Goal: Navigation & Orientation: Find specific page/section

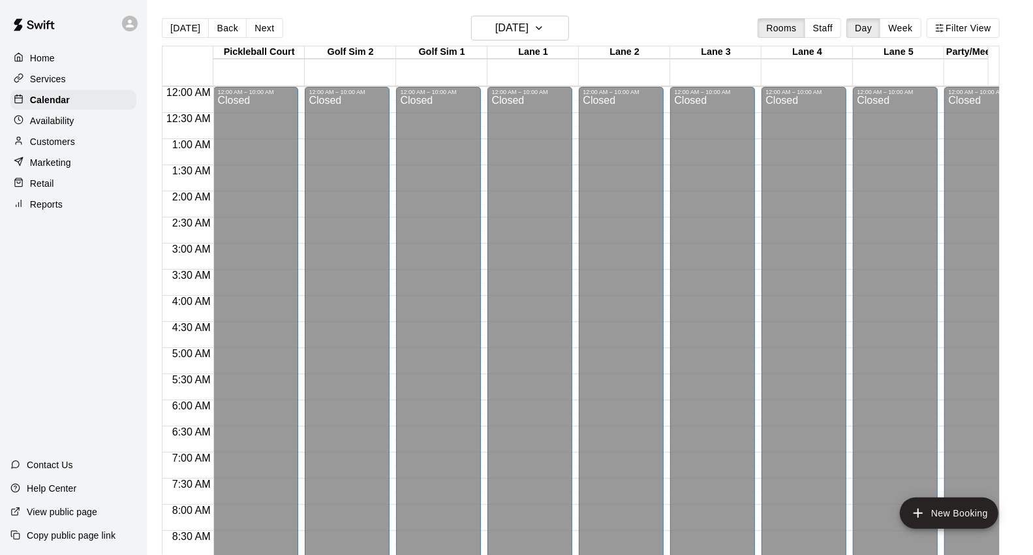
scroll to position [731, 0]
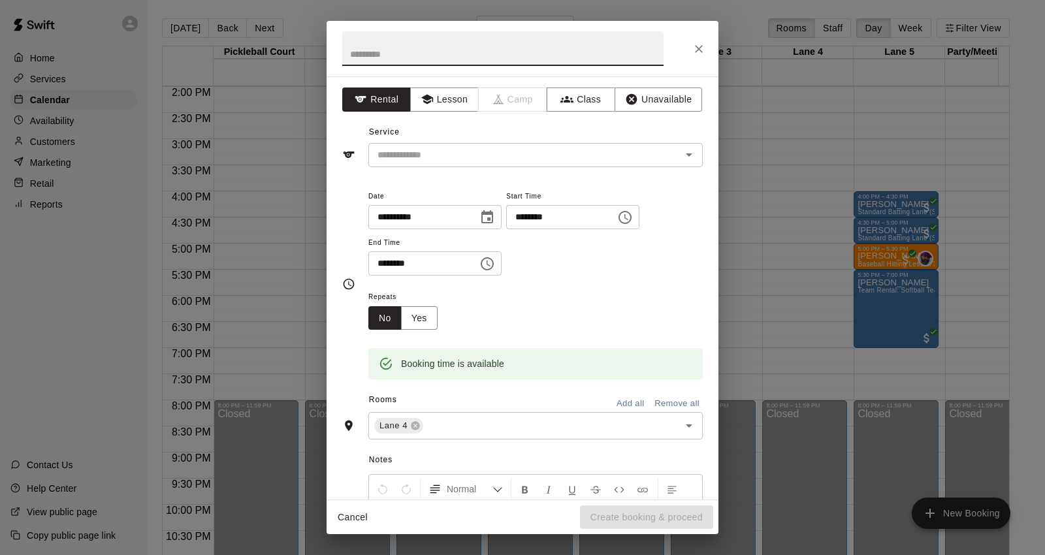
click at [699, 52] on icon "Close" at bounding box center [698, 48] width 13 height 13
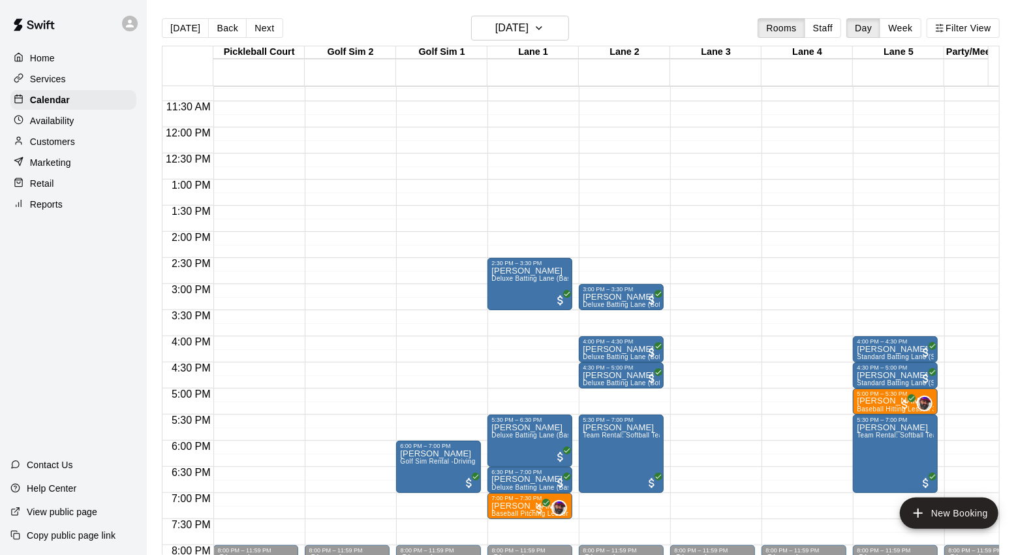
scroll to position [586, 0]
click at [56, 119] on p "Availability" at bounding box center [52, 120] width 44 height 13
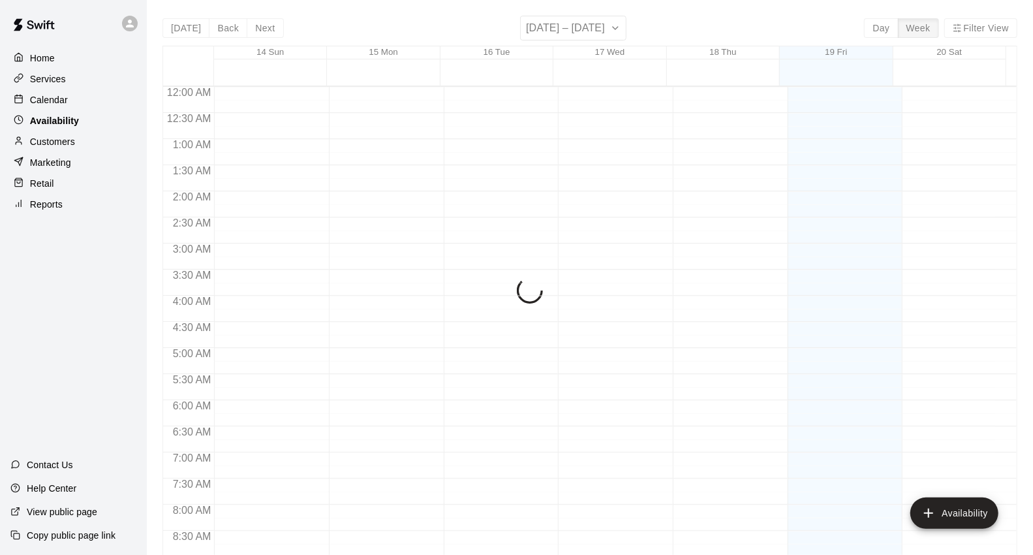
scroll to position [535, 0]
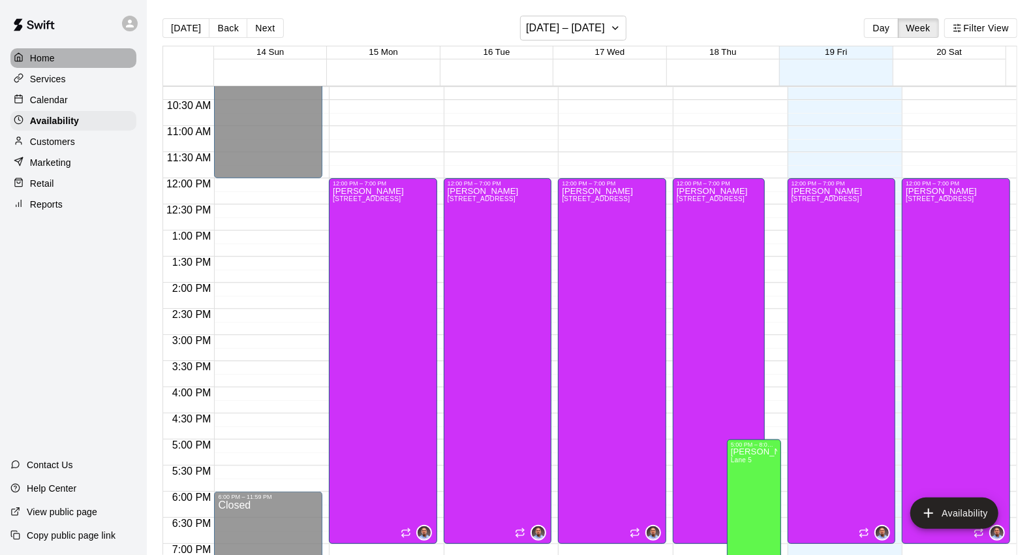
click at [54, 61] on p "Home" at bounding box center [42, 58] width 25 height 13
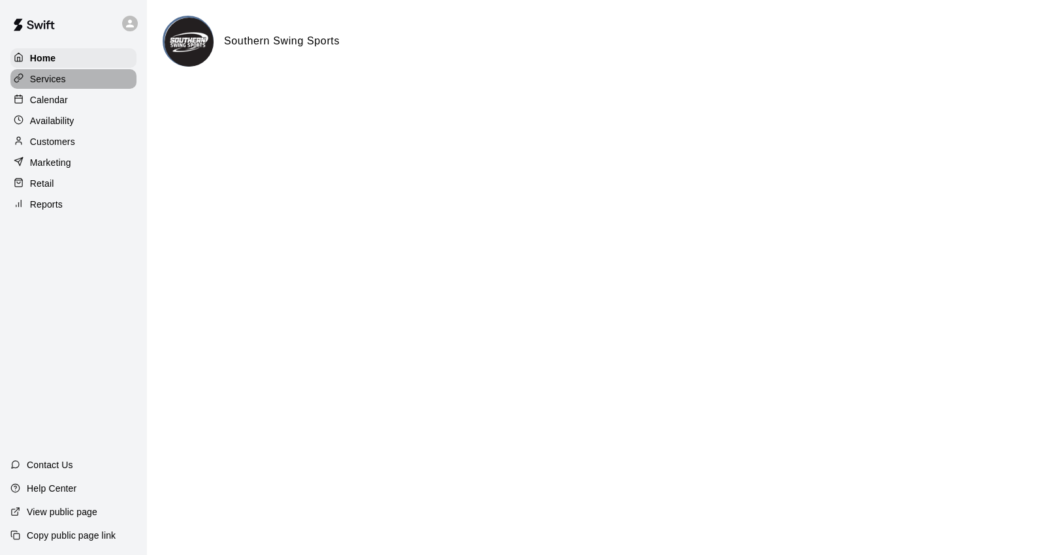
click at [65, 83] on p "Services" at bounding box center [48, 78] width 36 height 13
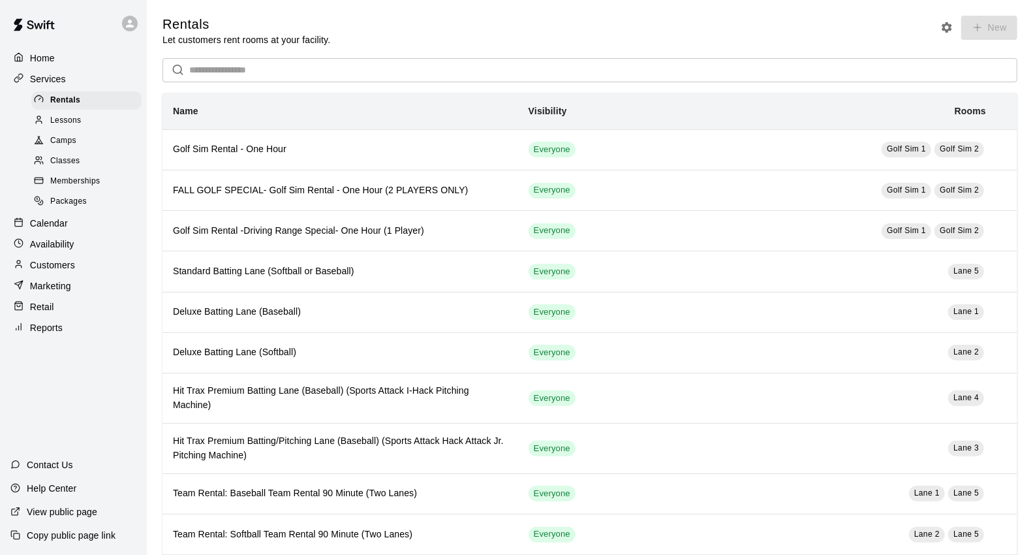
click at [66, 230] on p "Calendar" at bounding box center [49, 223] width 38 height 13
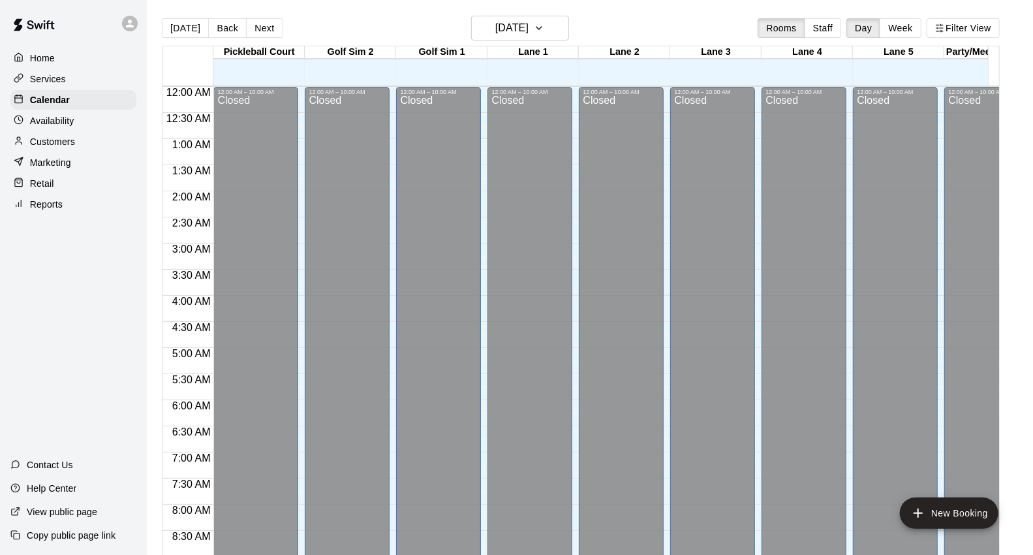
scroll to position [535, 0]
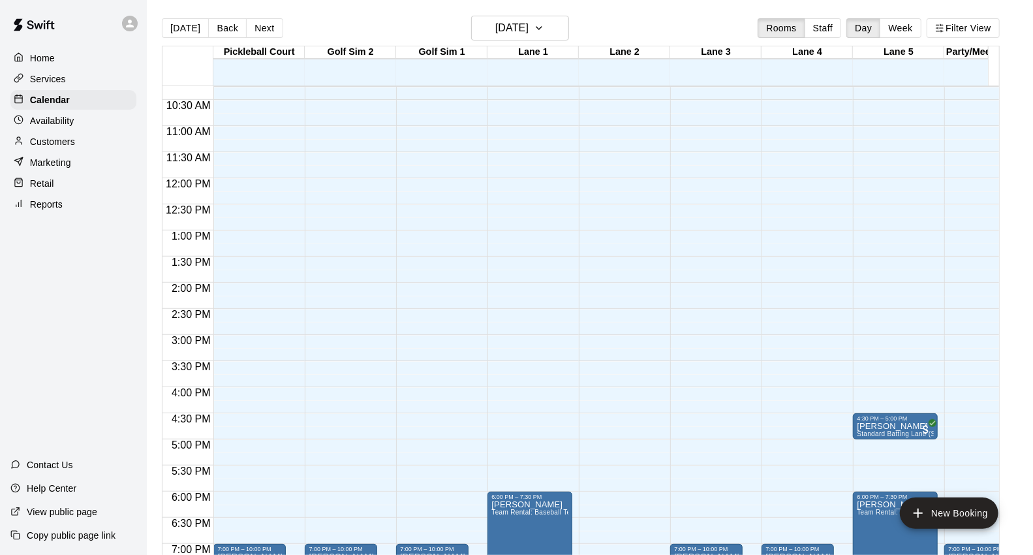
click at [72, 127] on p "Availability" at bounding box center [52, 120] width 44 height 13
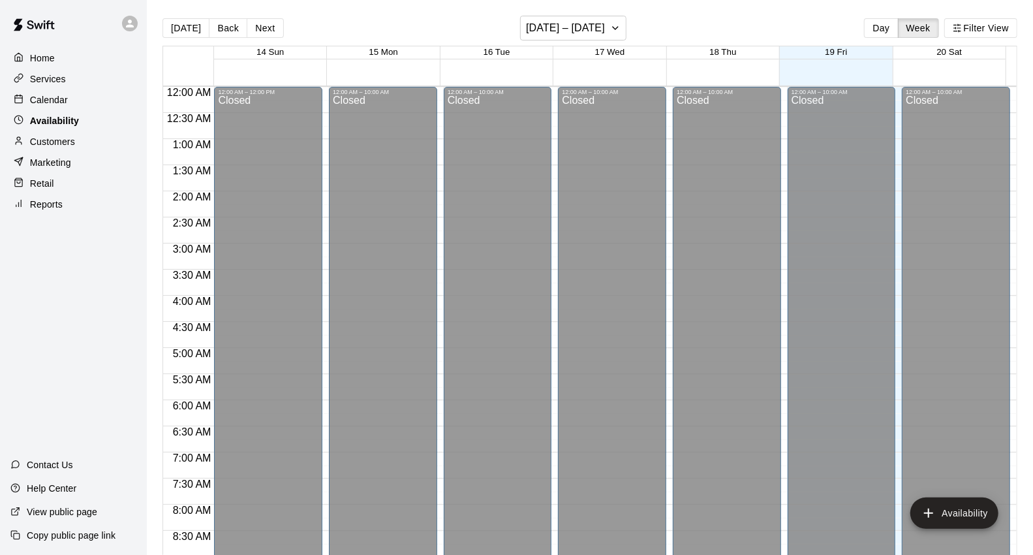
scroll to position [535, 0]
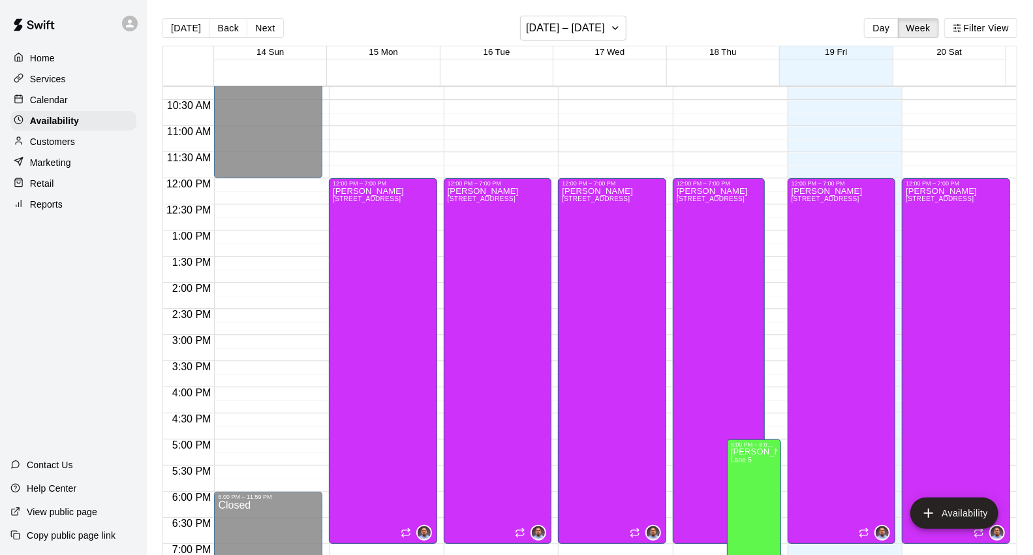
click at [64, 148] on p "Customers" at bounding box center [52, 141] width 45 height 13
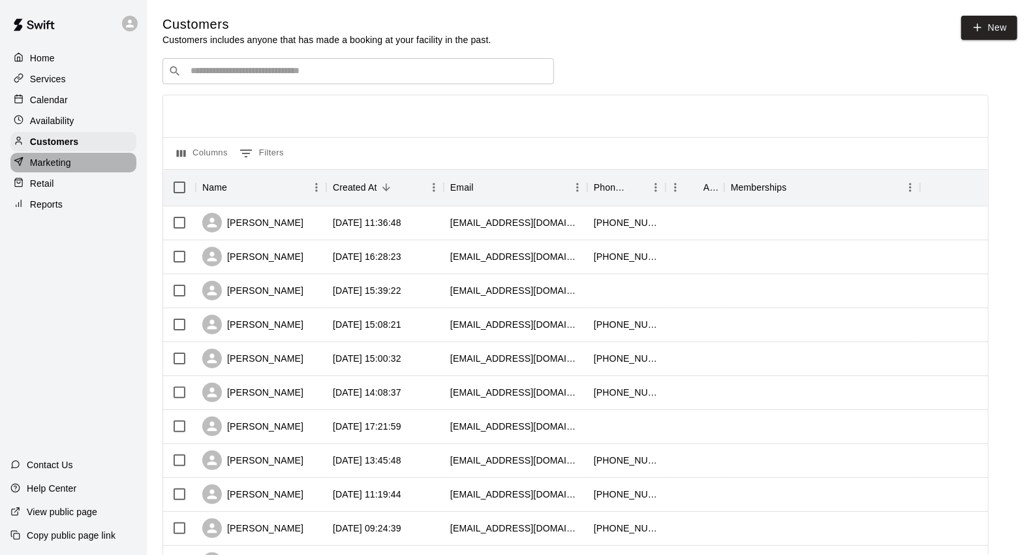
click at [78, 172] on div "Marketing" at bounding box center [73, 163] width 126 height 20
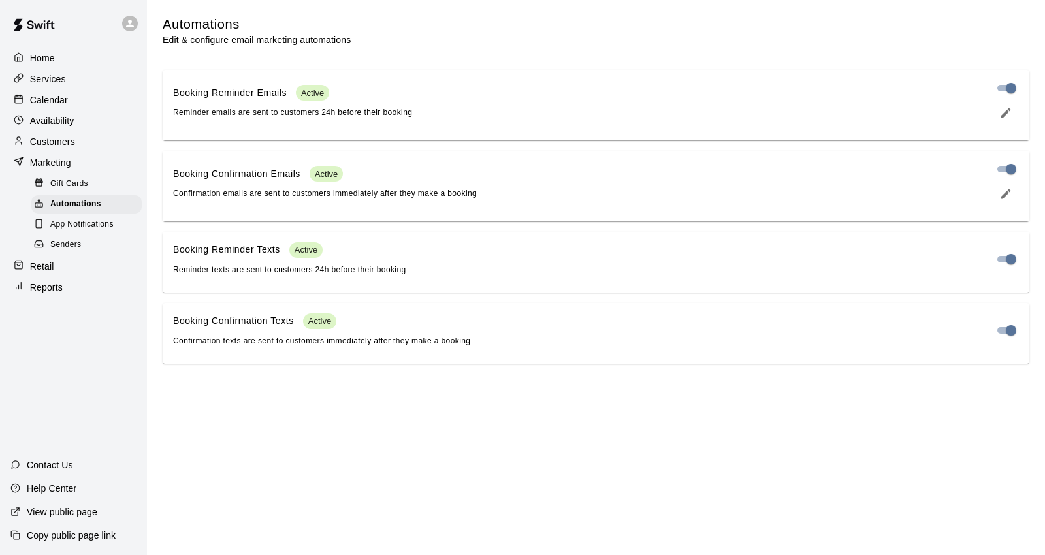
click at [74, 63] on div "Home" at bounding box center [73, 58] width 126 height 20
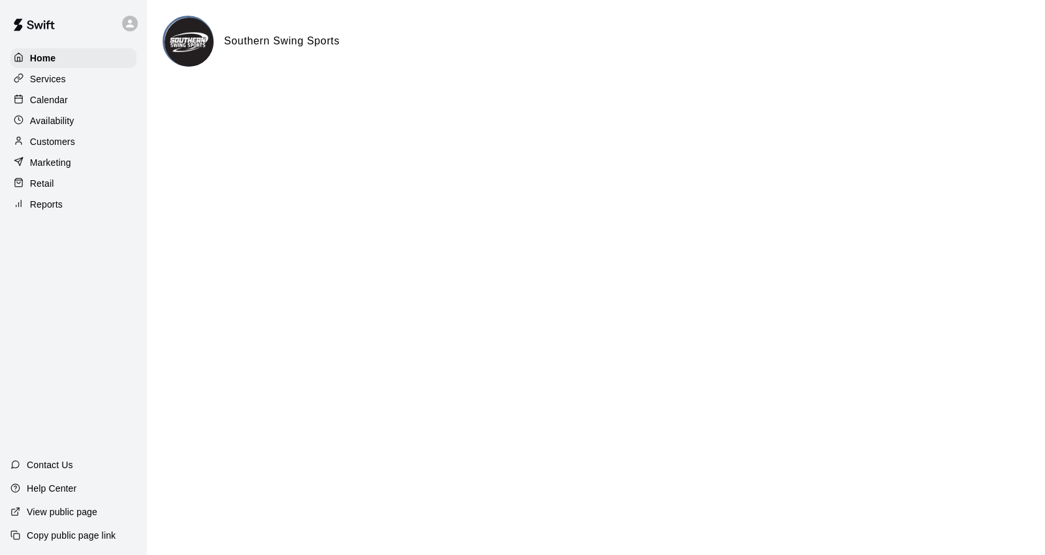
click at [61, 80] on p "Services" at bounding box center [48, 78] width 36 height 13
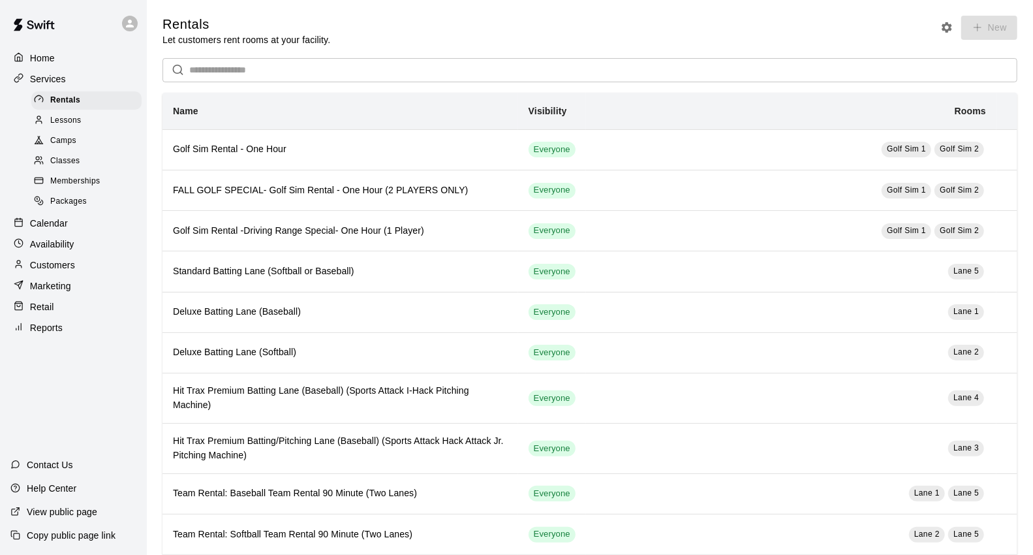
click at [100, 57] on div "Home" at bounding box center [73, 58] width 126 height 20
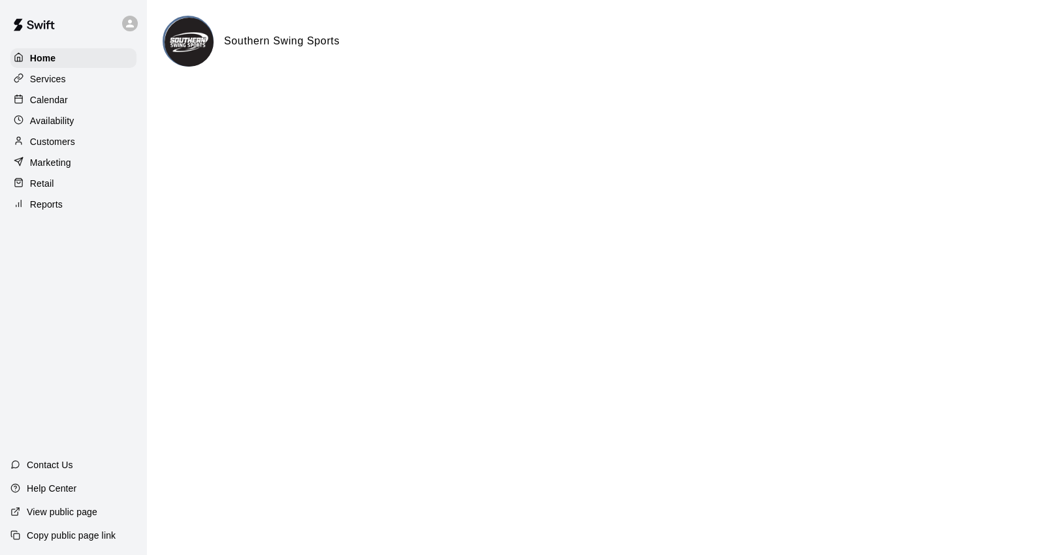
click at [87, 88] on div "Services" at bounding box center [73, 79] width 126 height 20
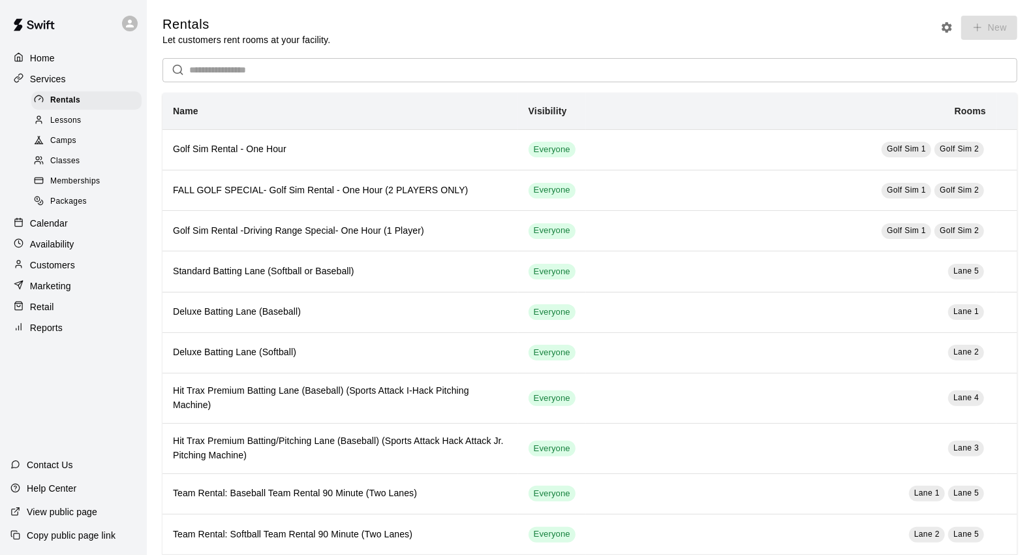
click at [70, 233] on div "Calendar" at bounding box center [73, 223] width 126 height 20
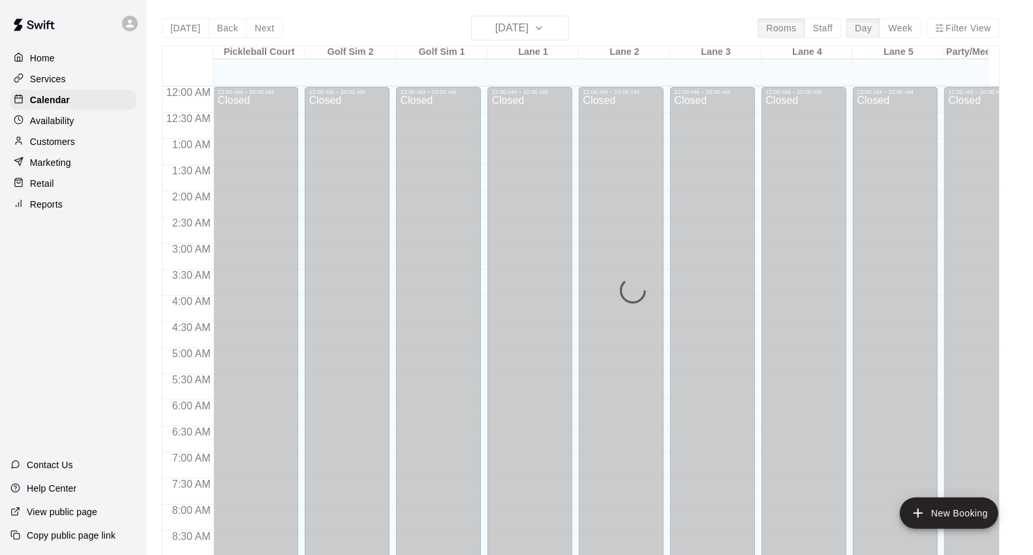
scroll to position [536, 0]
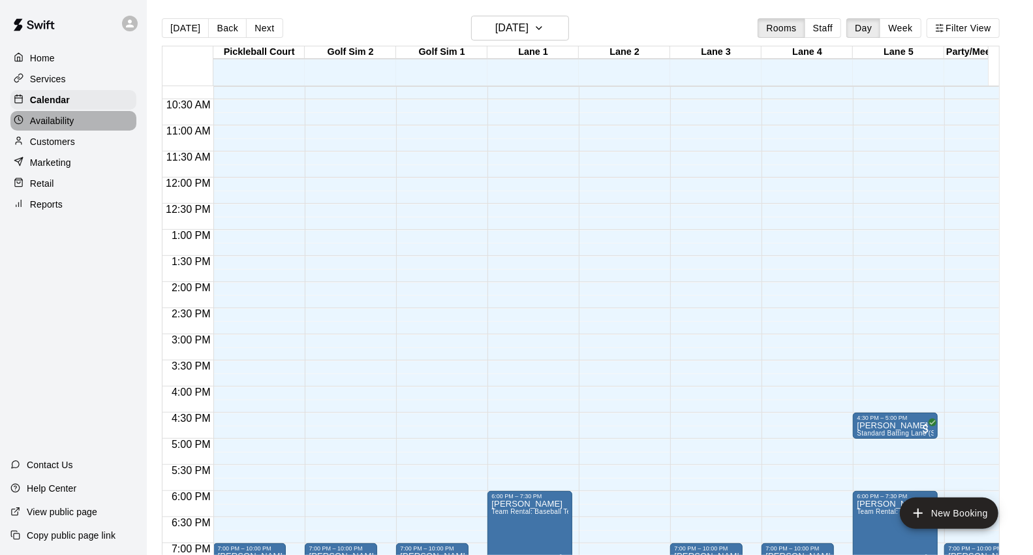
click at [80, 131] on div "Availability" at bounding box center [73, 121] width 126 height 20
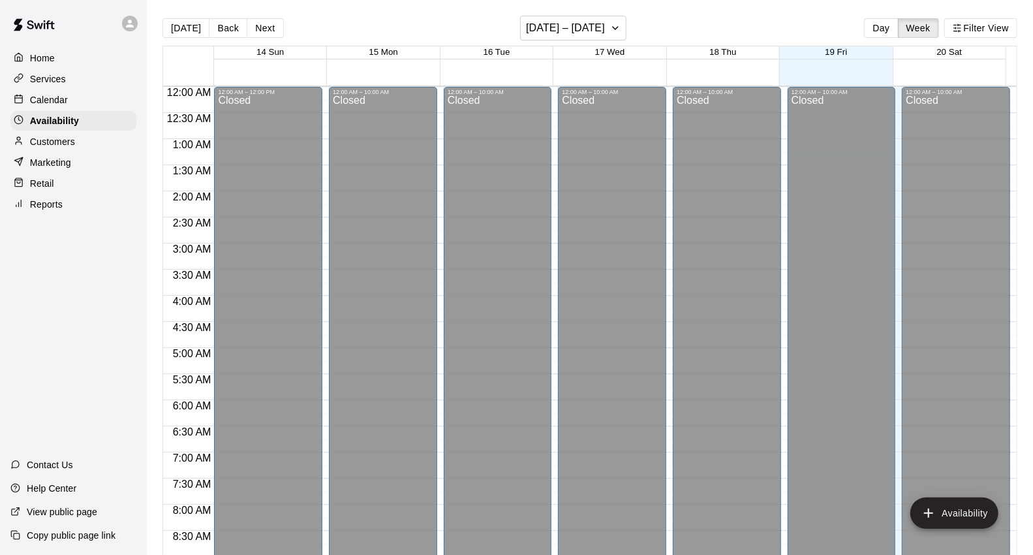
scroll to position [536, 0]
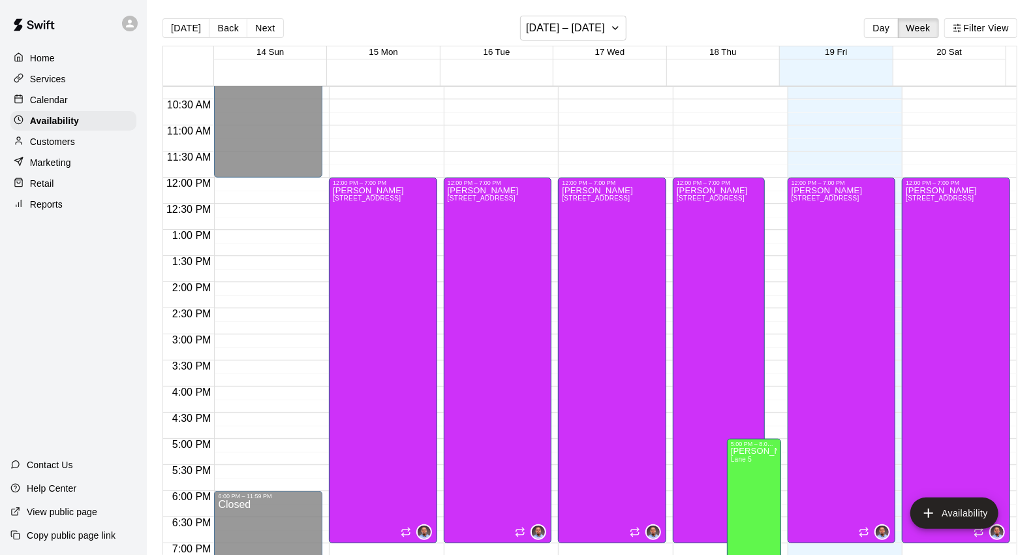
click at [78, 151] on div "Customers" at bounding box center [73, 142] width 126 height 20
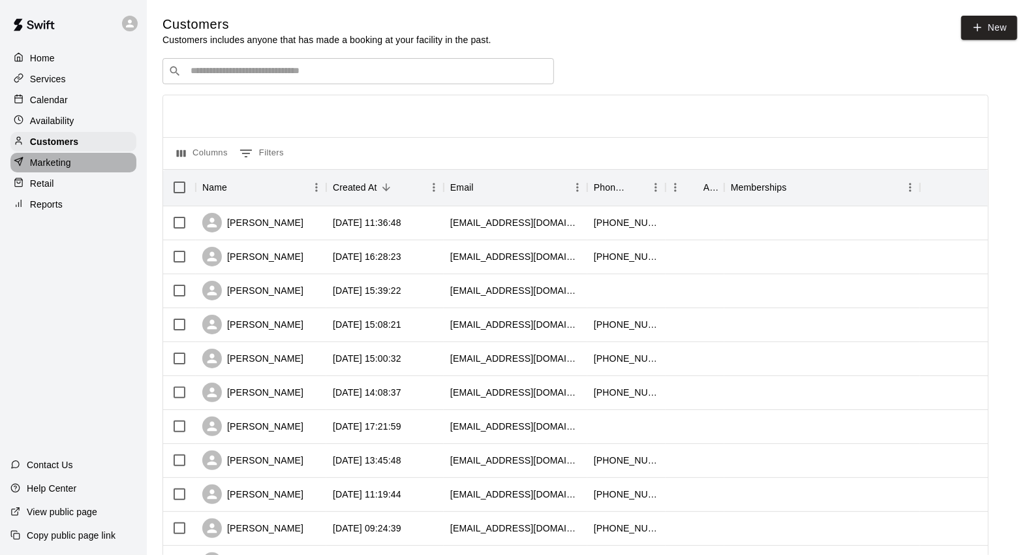
click at [86, 172] on div "Marketing" at bounding box center [73, 163] width 126 height 20
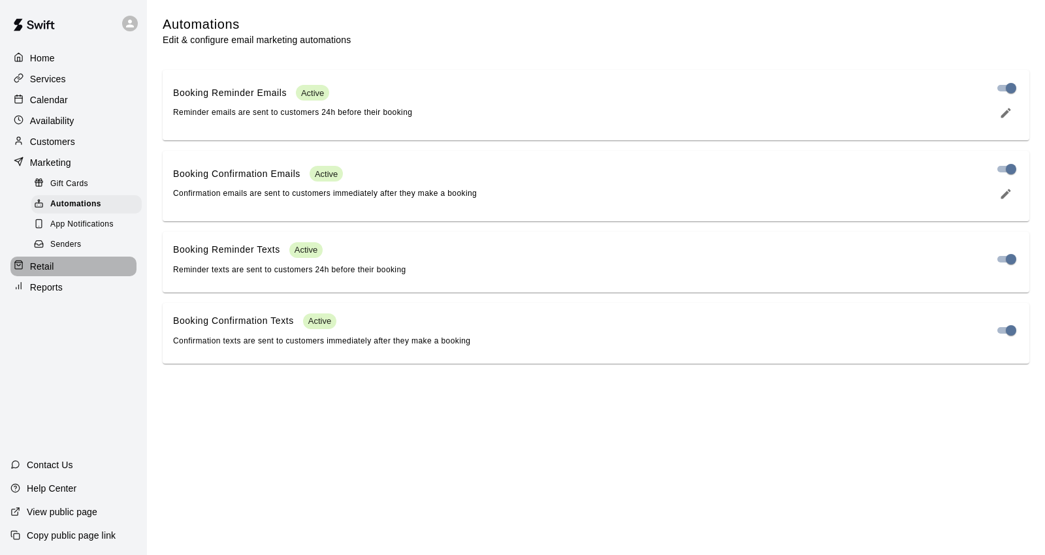
click at [75, 275] on div "Retail" at bounding box center [73, 267] width 126 height 20
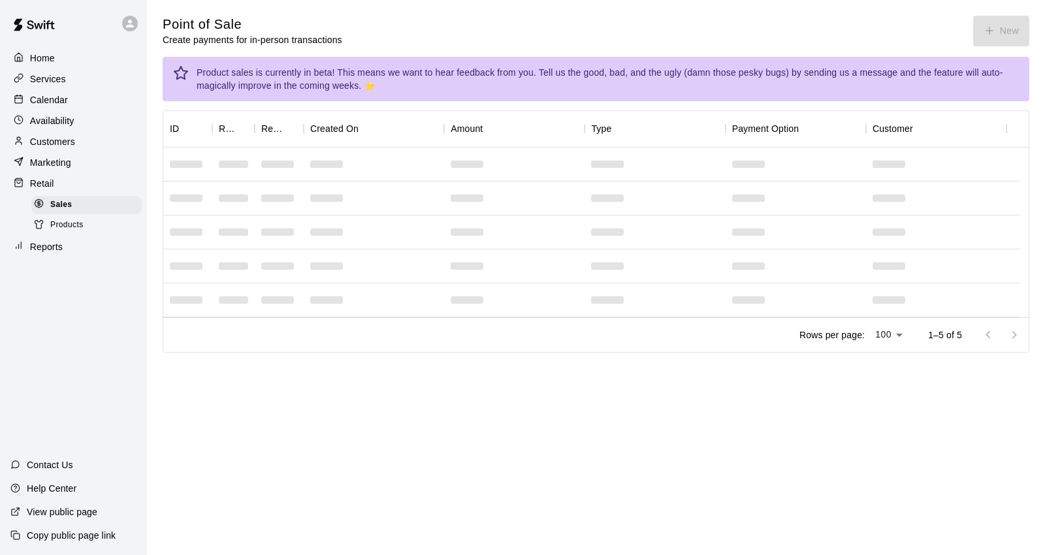
click at [72, 71] on div "Services" at bounding box center [73, 79] width 126 height 20
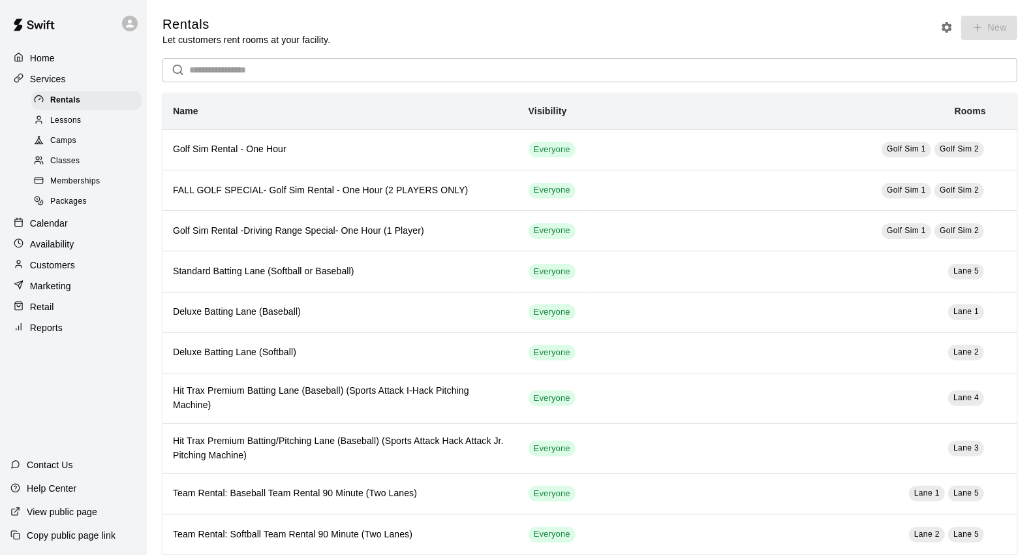
click at [57, 47] on link at bounding box center [34, 26] width 68 height 42
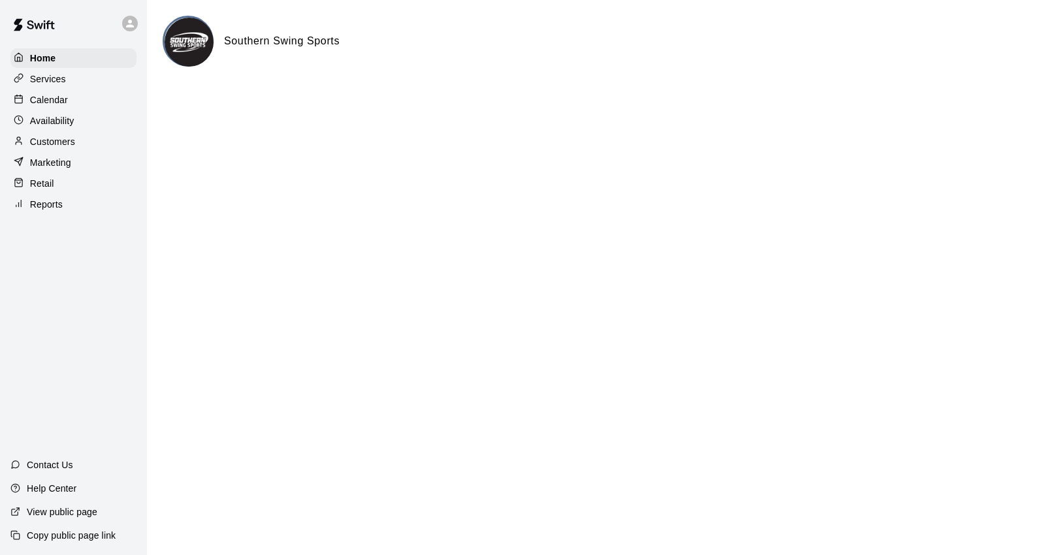
click at [68, 99] on div "Calendar" at bounding box center [73, 100] width 126 height 20
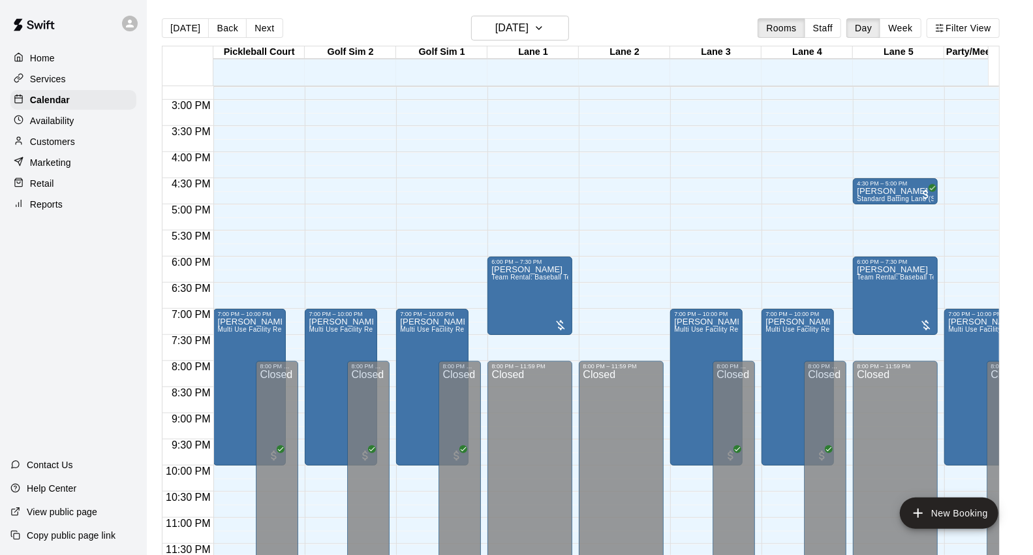
scroll to position [781, 0]
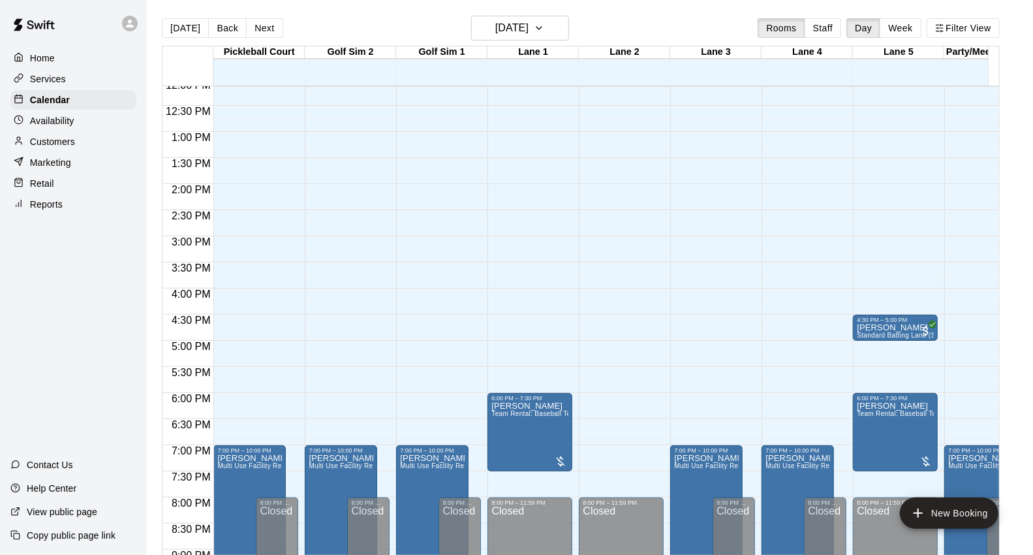
scroll to position [636, 0]
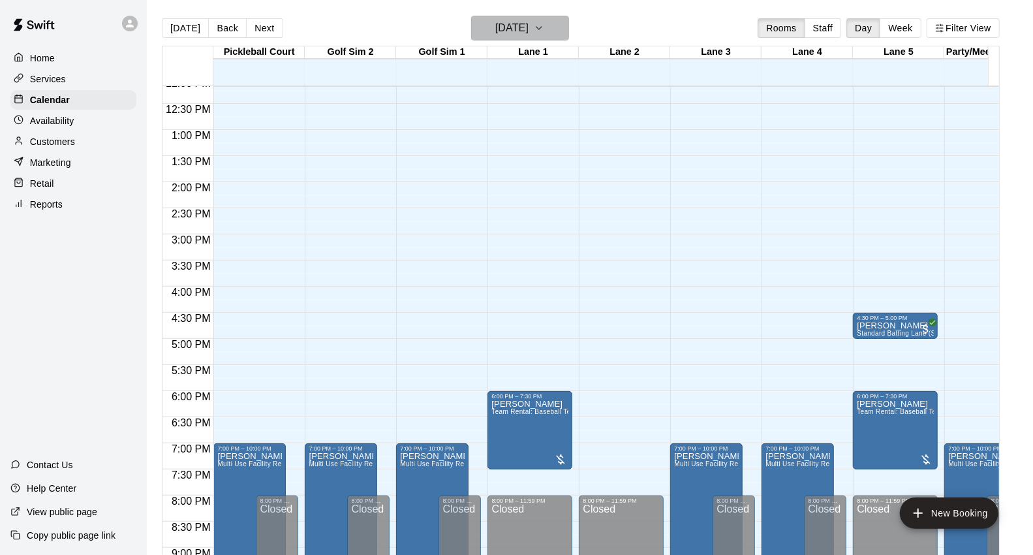
click at [501, 25] on h6 "[DATE]" at bounding box center [511, 28] width 33 height 18
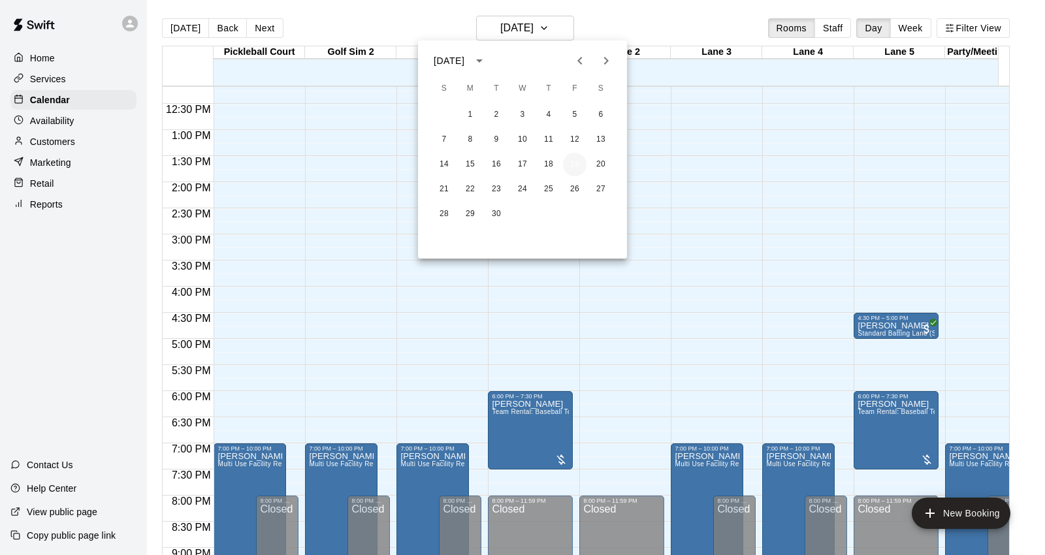
click at [578, 164] on button "19" at bounding box center [575, 165] width 24 height 24
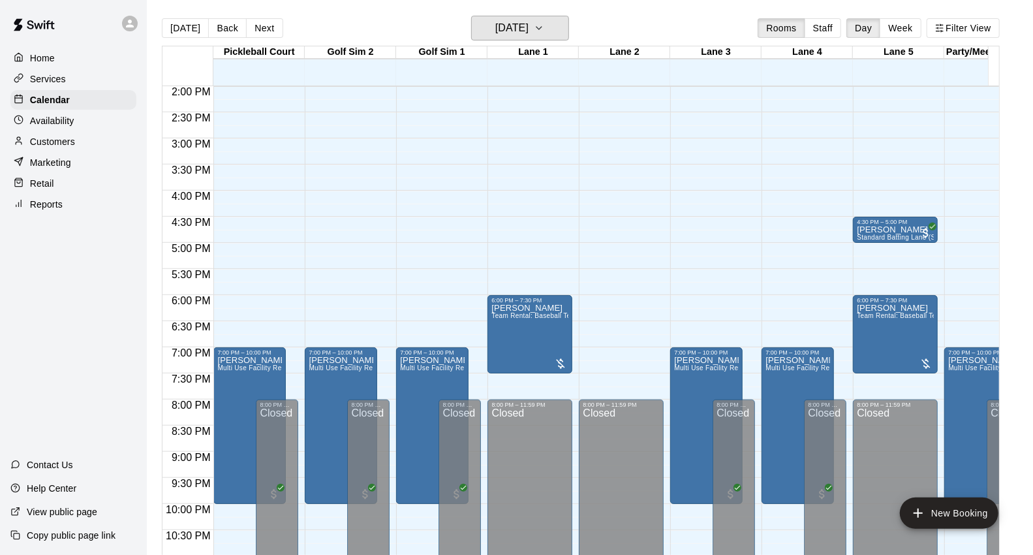
scroll to position [781, 0]
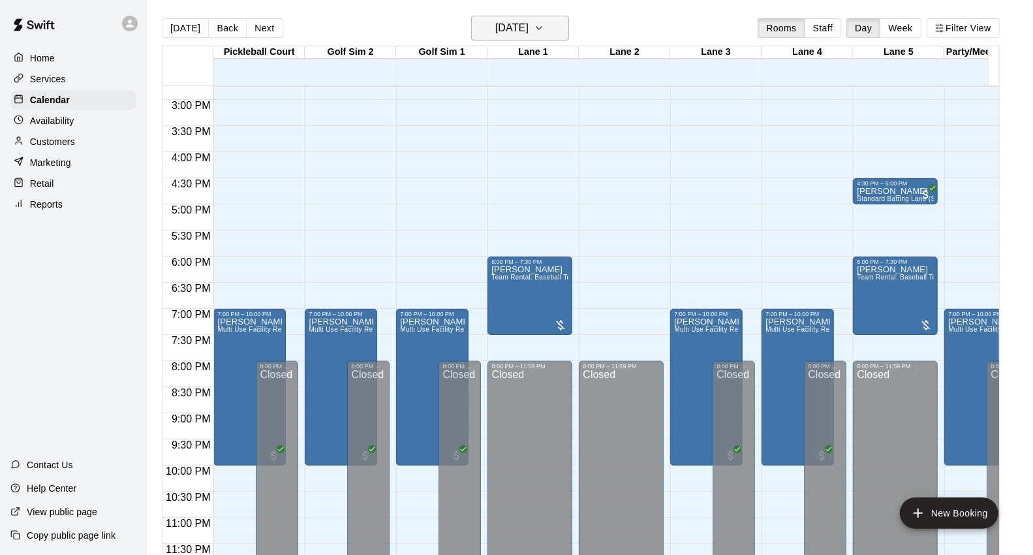
click at [497, 28] on h6 "[DATE]" at bounding box center [511, 28] width 33 height 18
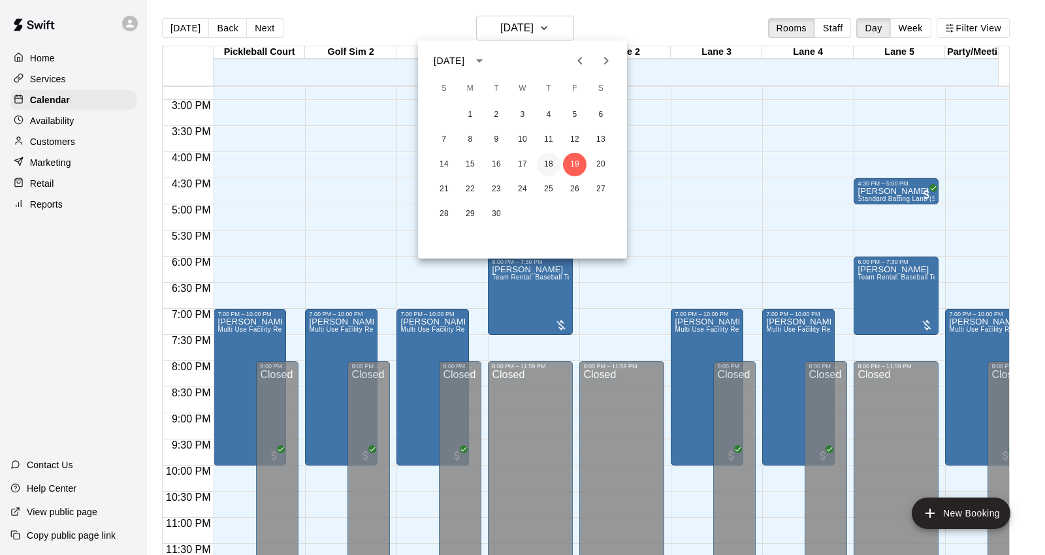
click at [546, 159] on button "18" at bounding box center [549, 165] width 24 height 24
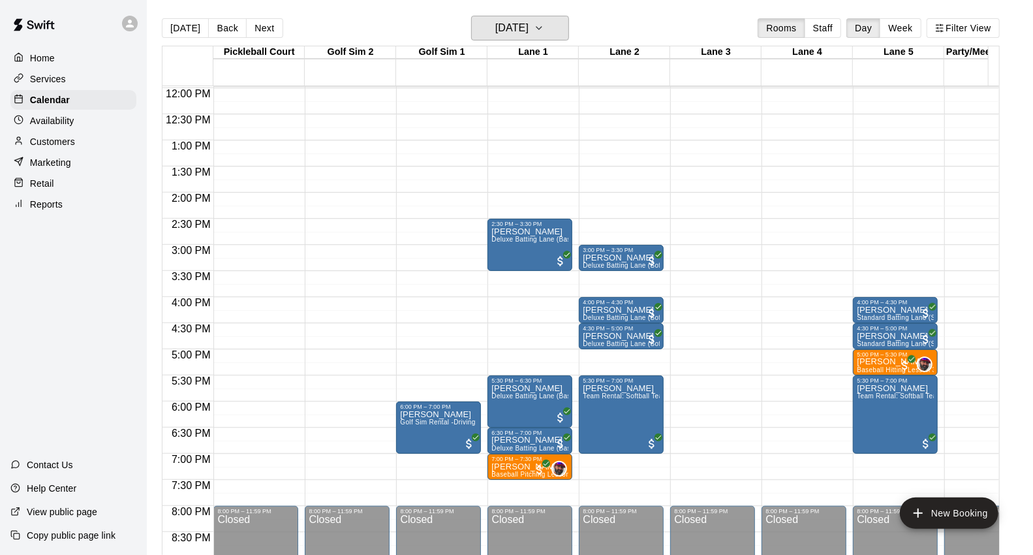
scroll to position [563, 0]
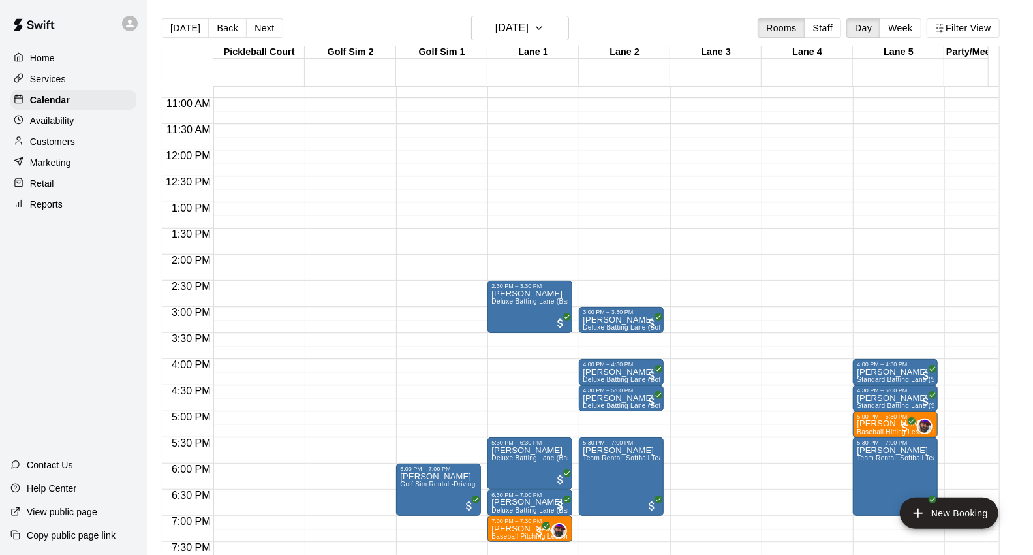
click at [523, 14] on main "[DATE] Back [DATE][DATE] Rooms Staff Day Week Filter View [GEOGRAPHIC_DATA] 18 …" at bounding box center [590, 288] width 887 height 576
click at [521, 25] on h6 "[DATE]" at bounding box center [511, 28] width 33 height 18
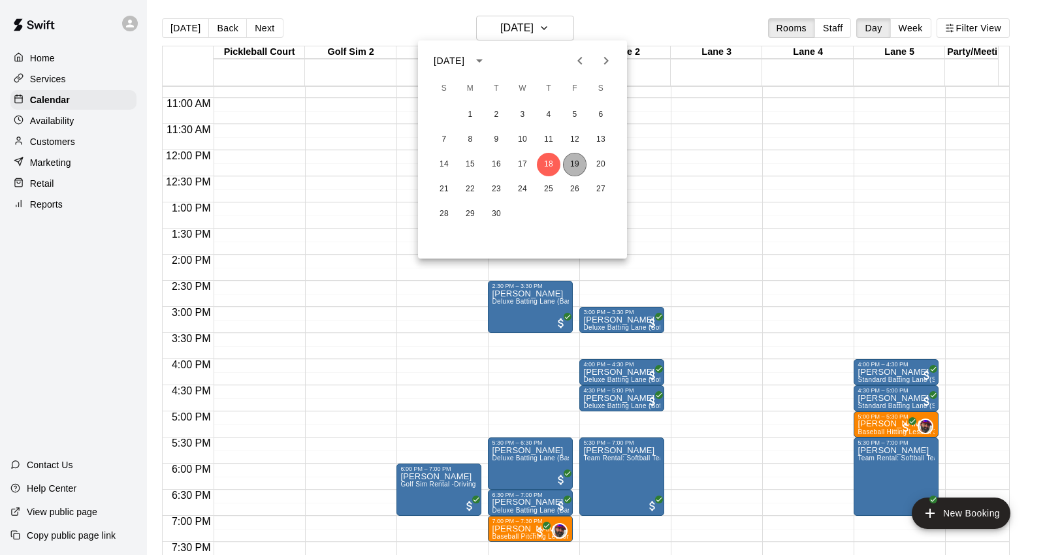
click at [578, 155] on button "19" at bounding box center [575, 165] width 24 height 24
